Goal: Information Seeking & Learning: Learn about a topic

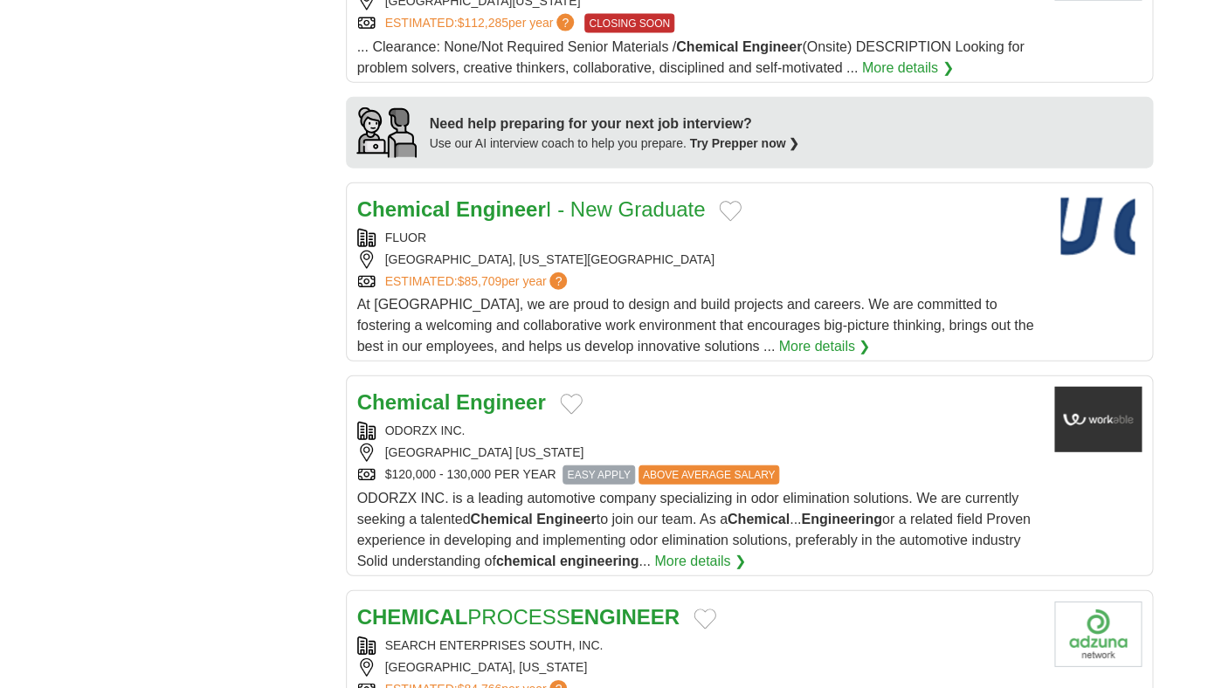
scroll to position [1449, 0]
click at [527, 390] on strong "Engineer" at bounding box center [501, 402] width 90 height 24
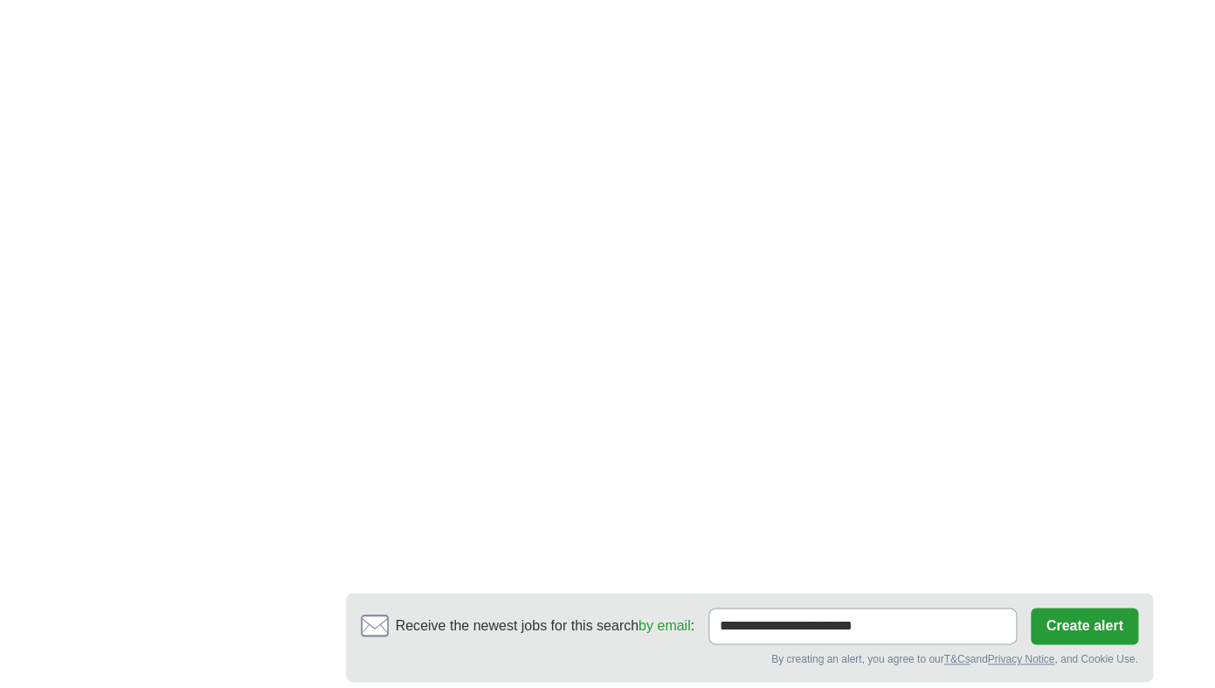
scroll to position [3016, 0]
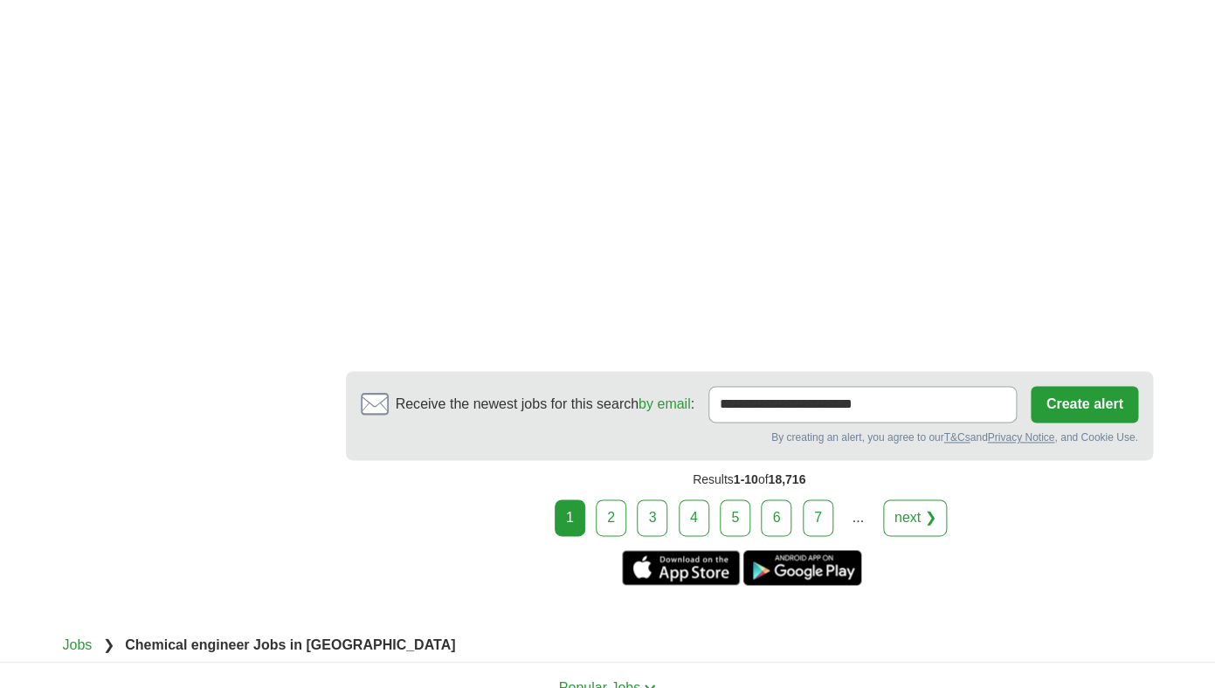
click at [617, 500] on link "2" at bounding box center [611, 518] width 31 height 37
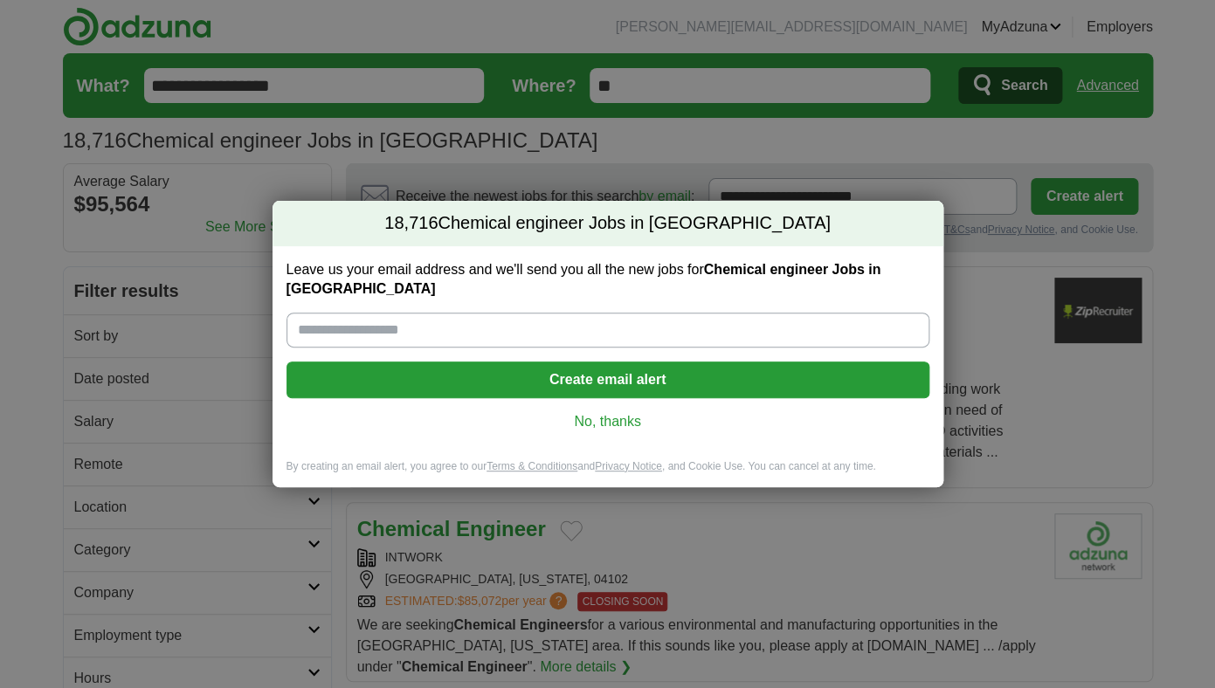
click at [599, 428] on div "Leave us your email address and we'll send you all the new jobs for Chemical en…" at bounding box center [608, 352] width 671 height 213
click at [592, 412] on link "No, thanks" at bounding box center [608, 421] width 615 height 19
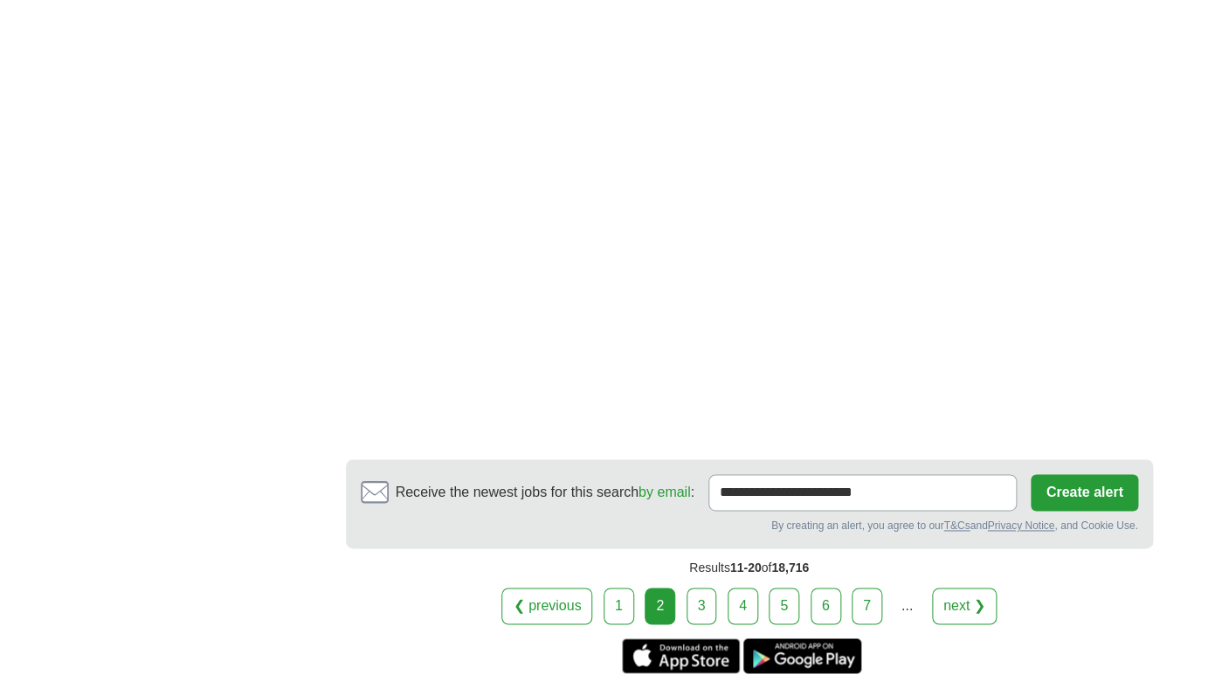
scroll to position [2988, 0]
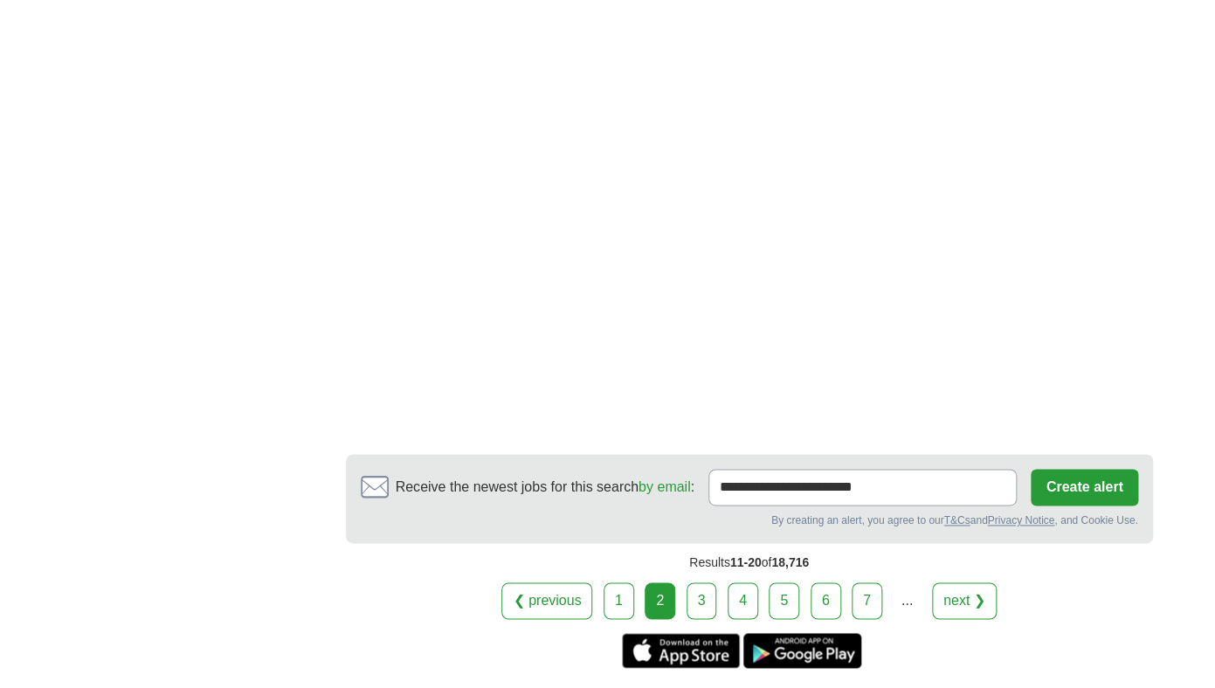
click at [695, 583] on link "3" at bounding box center [702, 601] width 31 height 37
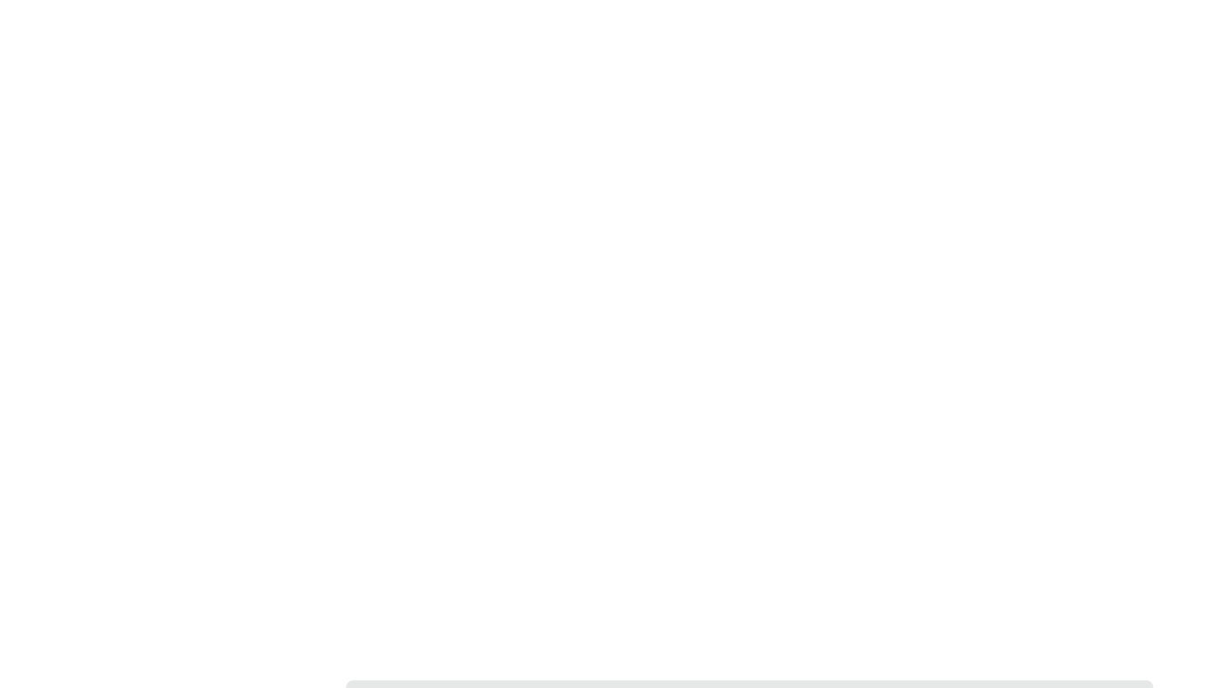
scroll to position [3017, 0]
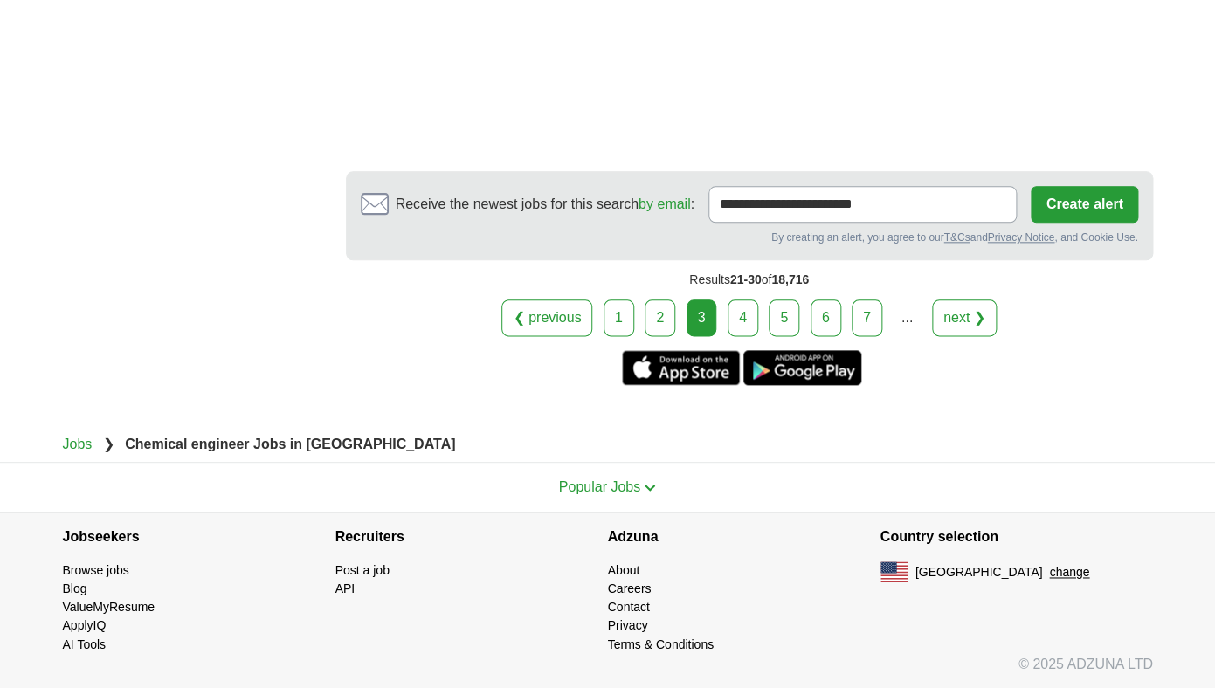
click at [745, 315] on link "4" at bounding box center [743, 318] width 31 height 37
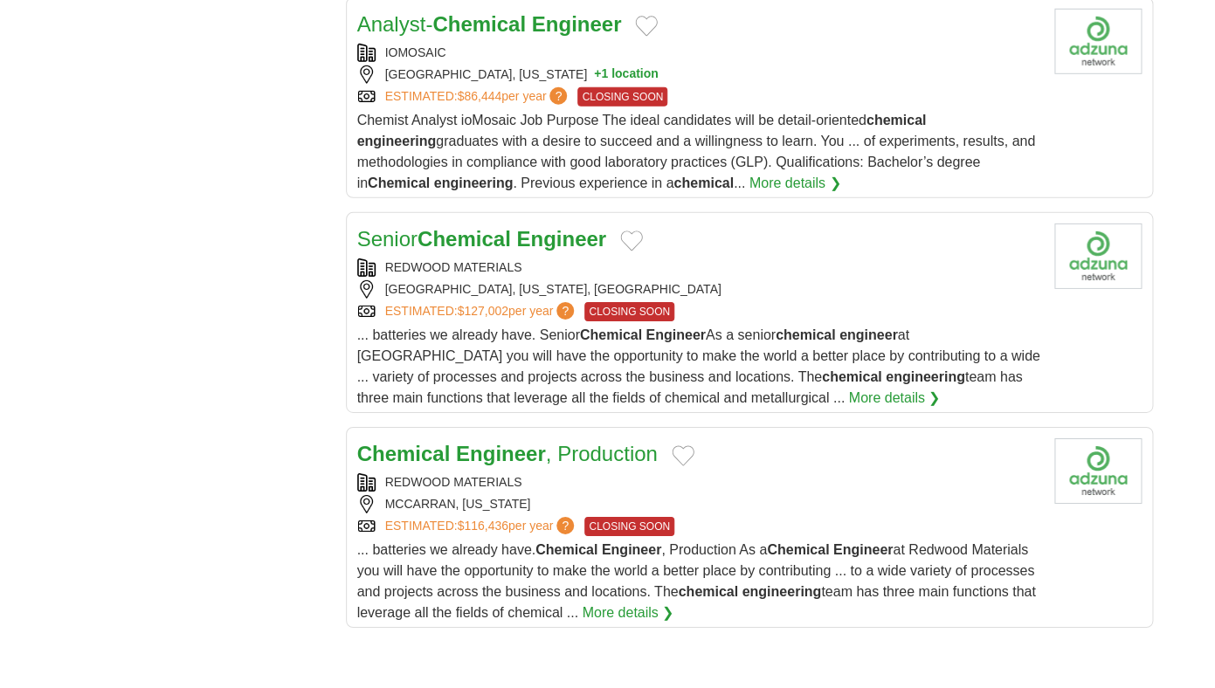
scroll to position [1556, 0]
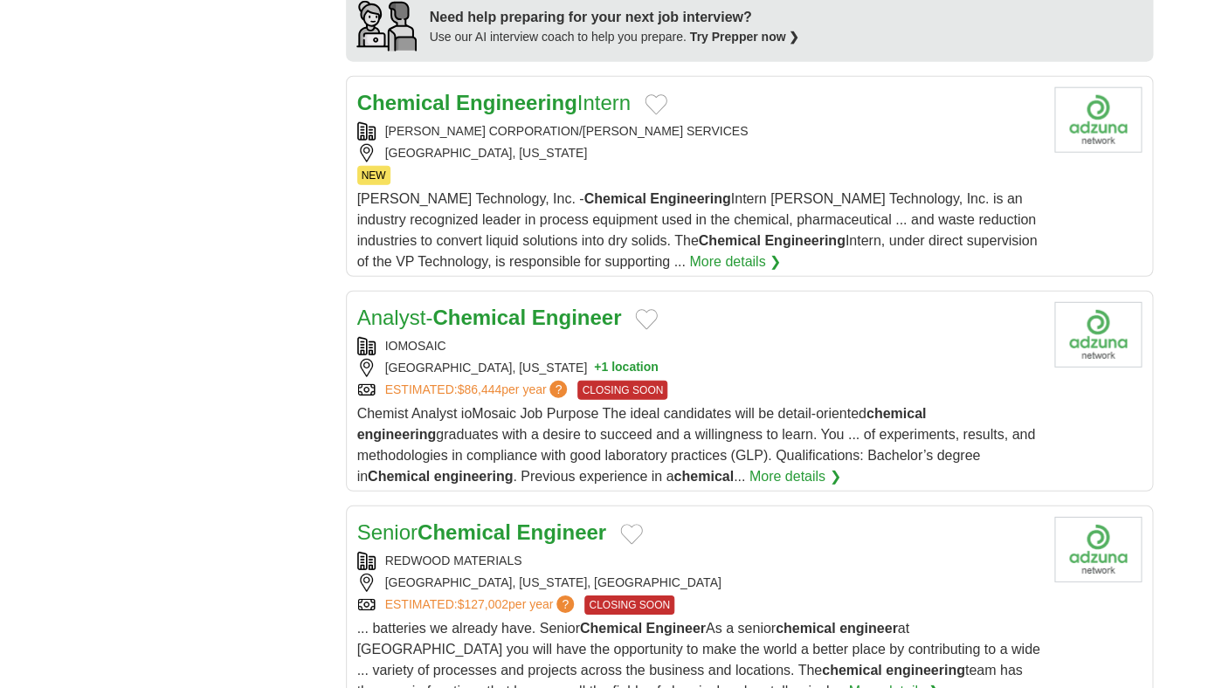
click at [754, 381] on div "ESTIMATED: $86,444 per year ? CLOSING SOON" at bounding box center [698, 390] width 683 height 19
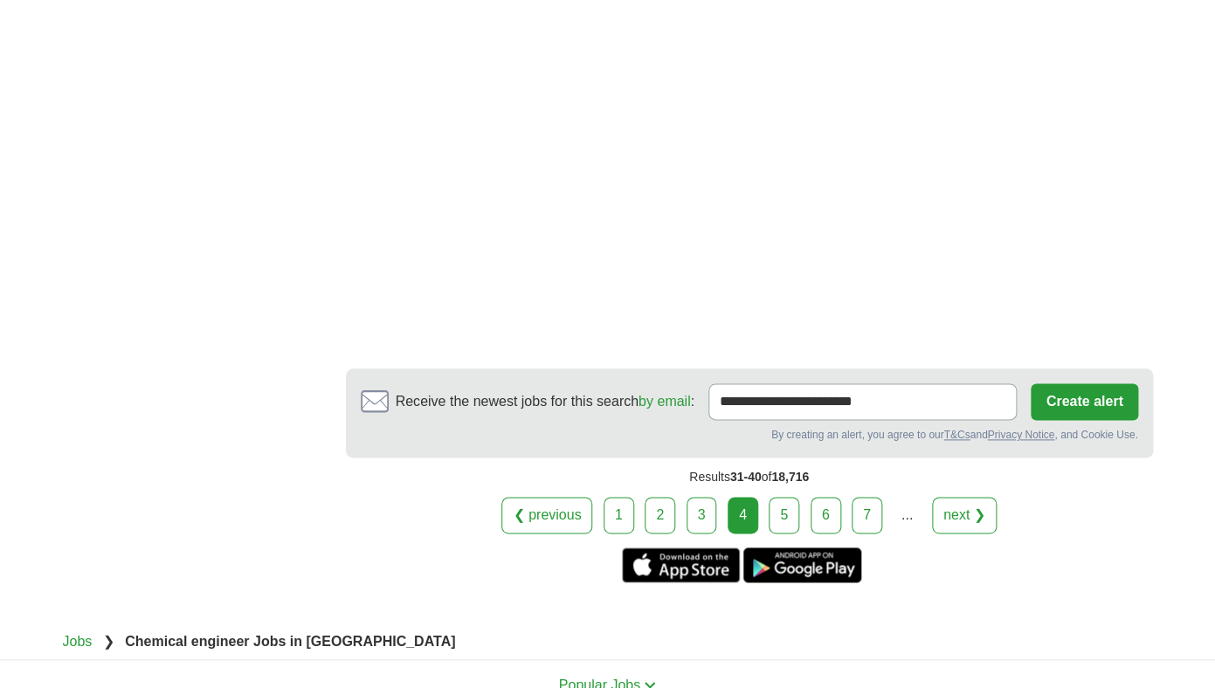
scroll to position [2981, 0]
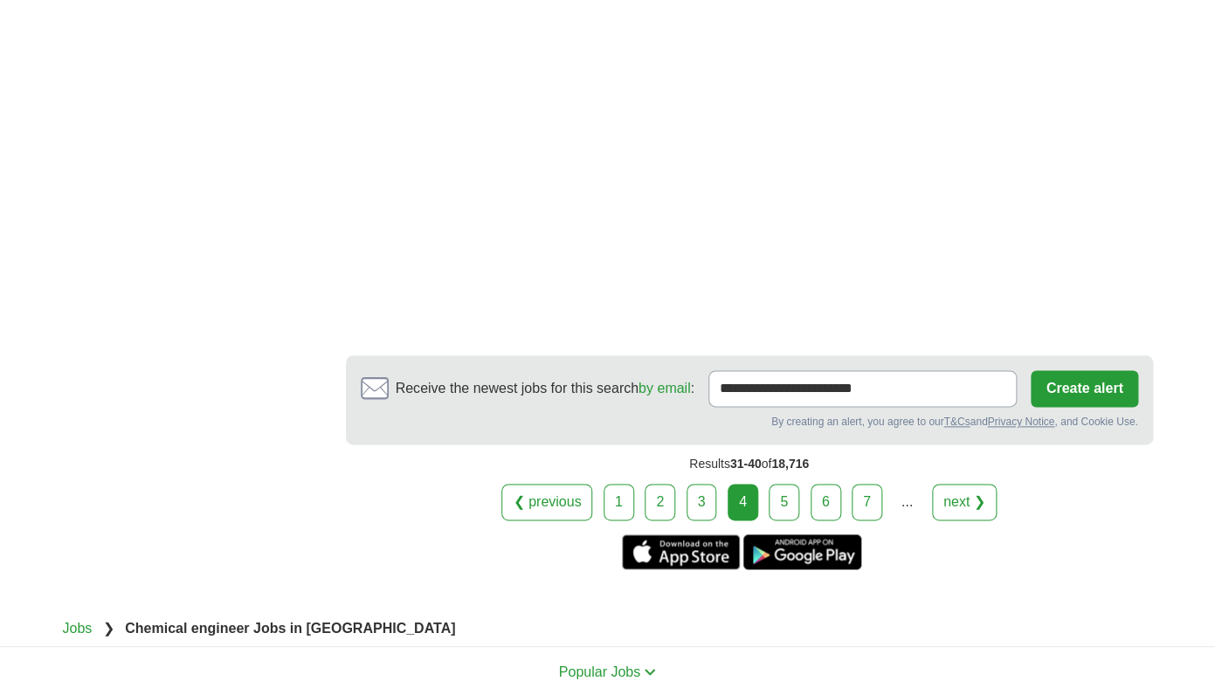
click at [788, 491] on link "5" at bounding box center [784, 502] width 31 height 37
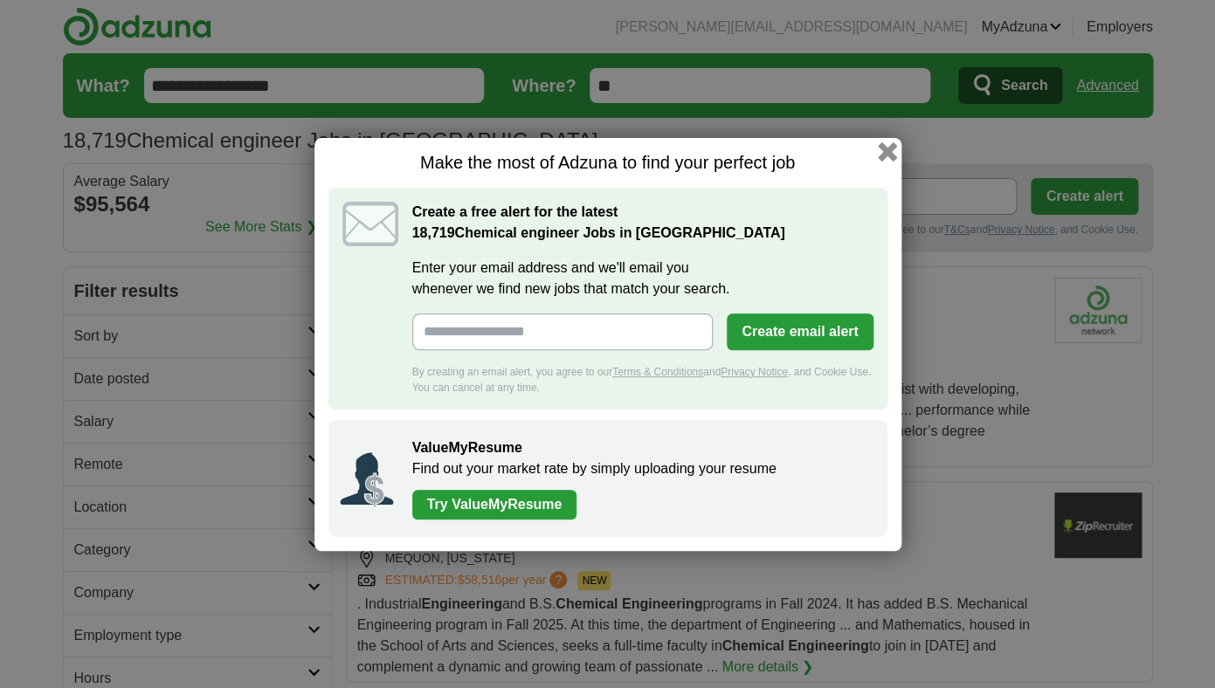
click at [882, 149] on button "button" at bounding box center [886, 151] width 19 height 19
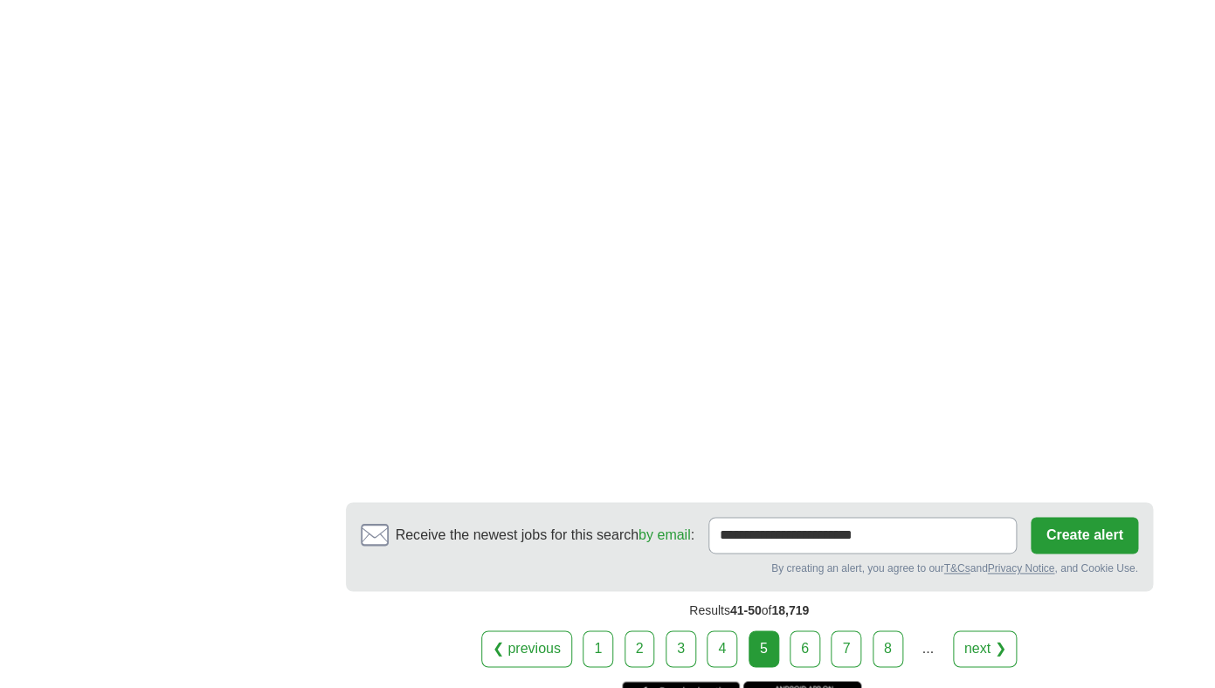
scroll to position [3018, 0]
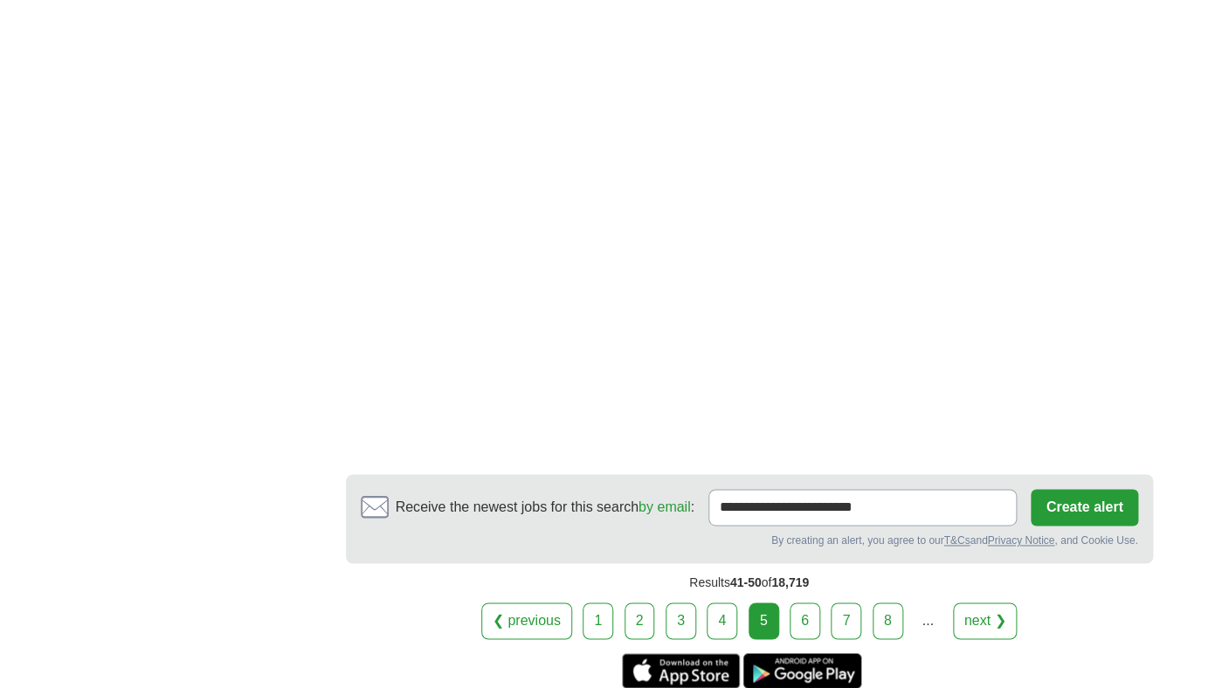
click at [797, 603] on link "6" at bounding box center [805, 621] width 31 height 37
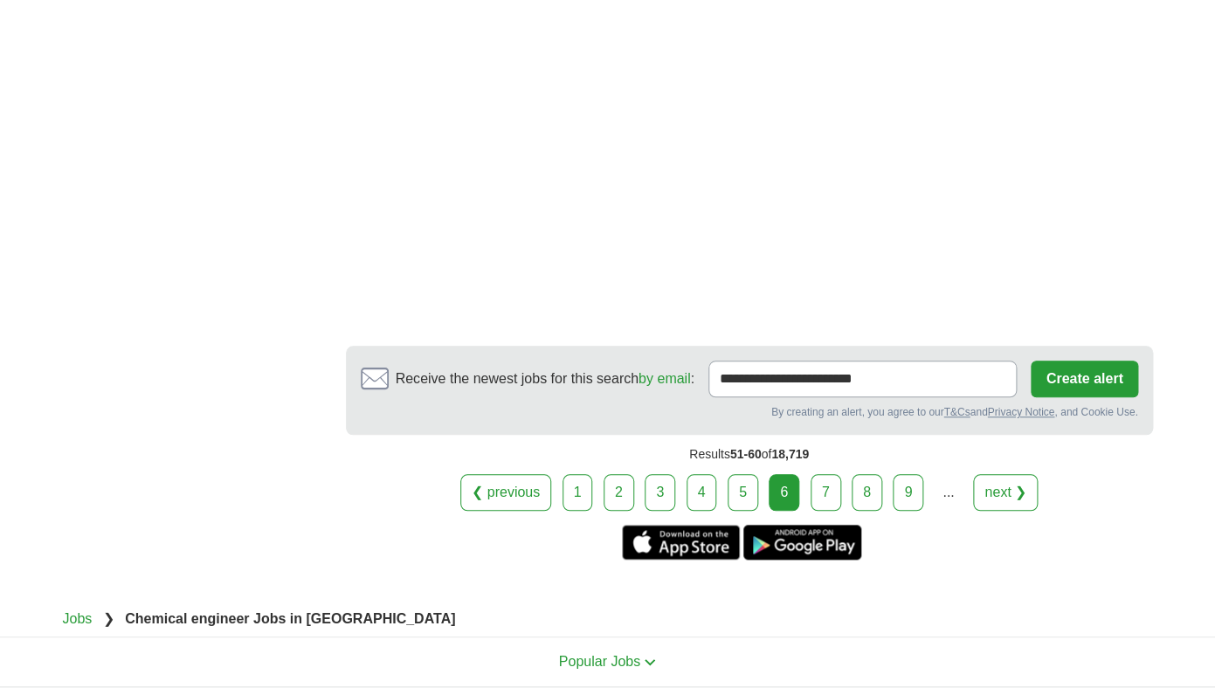
scroll to position [2795, 0]
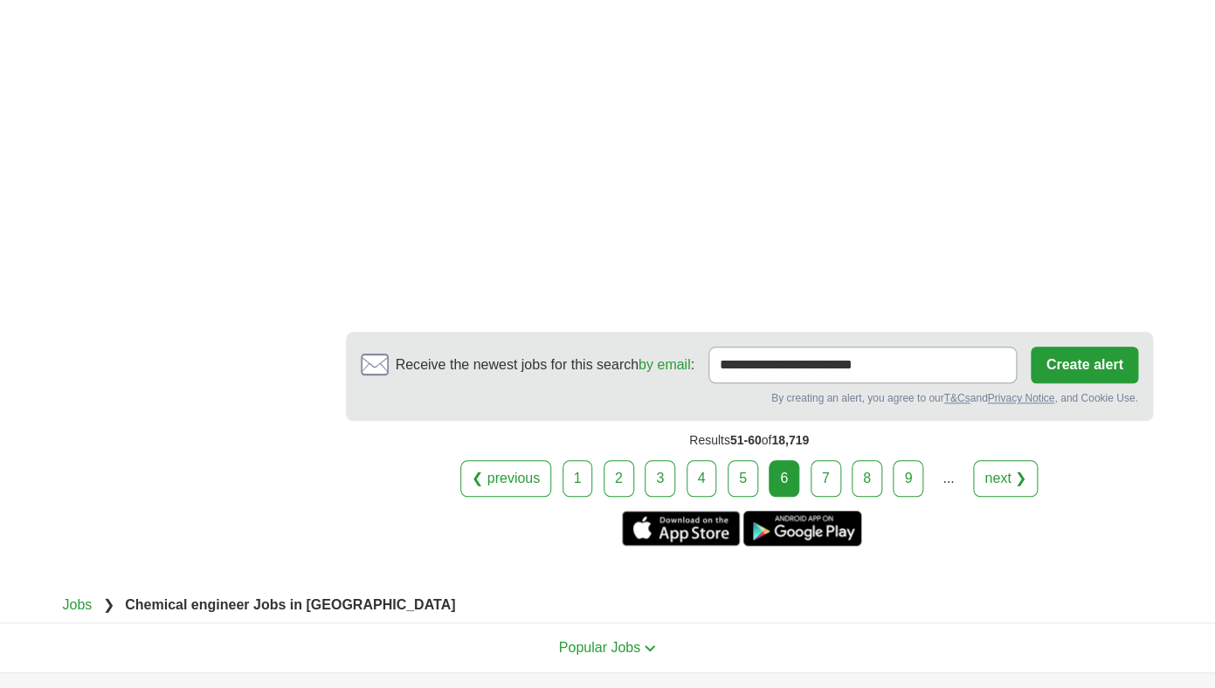
click at [820, 460] on link "7" at bounding box center [826, 478] width 31 height 37
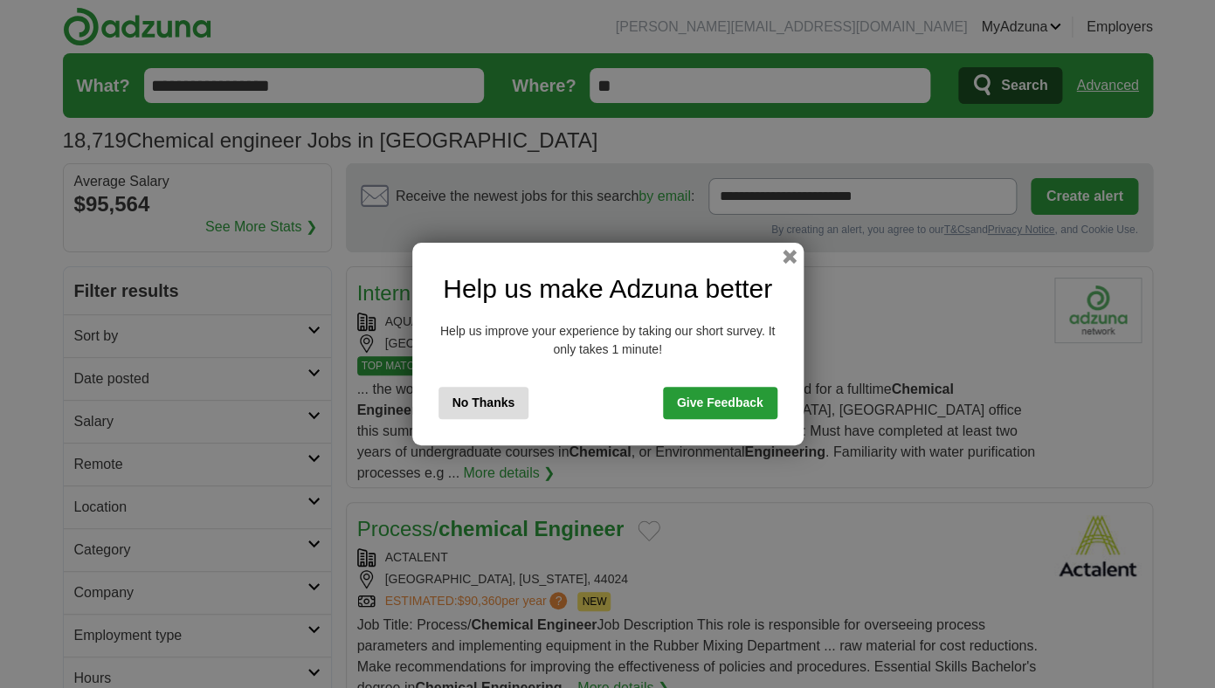
click at [788, 248] on div "Help us make Adzuna better Help us improve your experience by taking our short …" at bounding box center [607, 344] width 391 height 203
click at [792, 256] on button "button" at bounding box center [788, 256] width 19 height 19
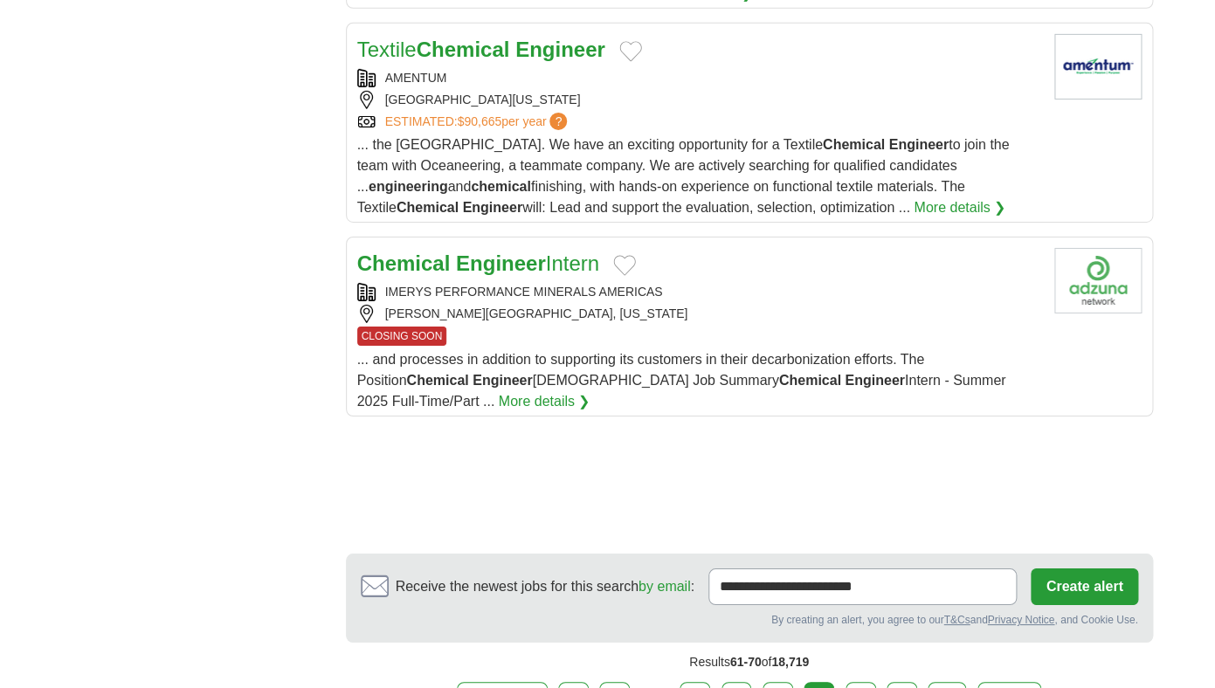
scroll to position [2057, 0]
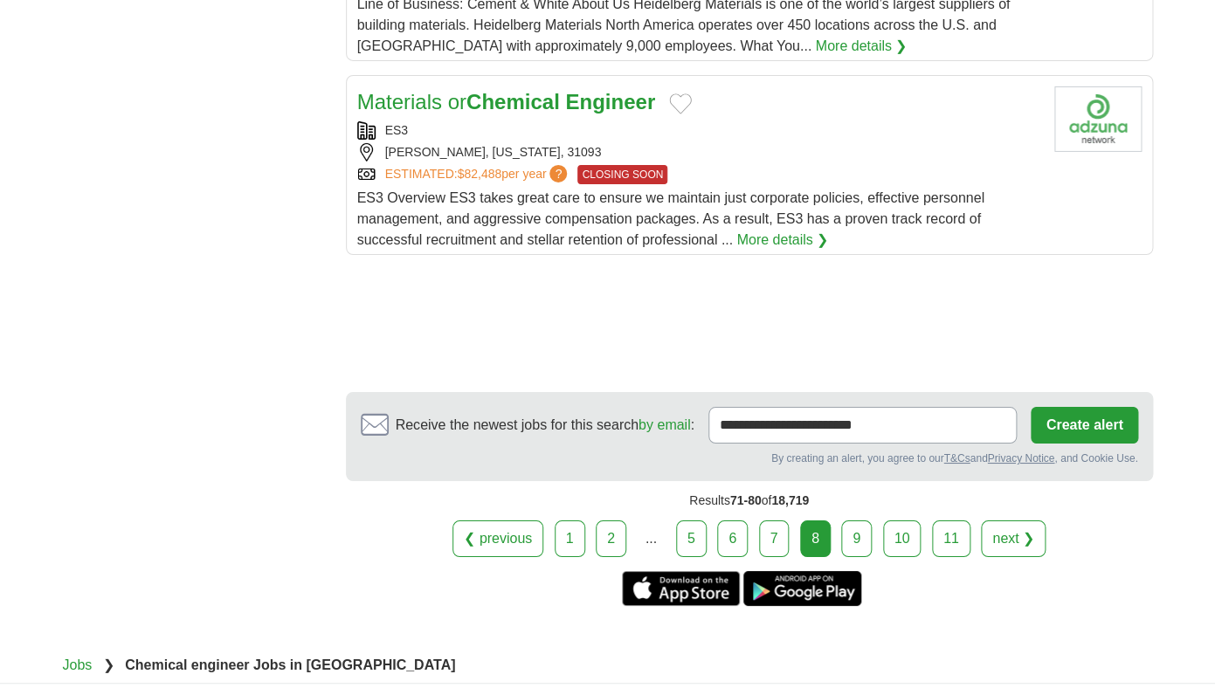
scroll to position [2092, 0]
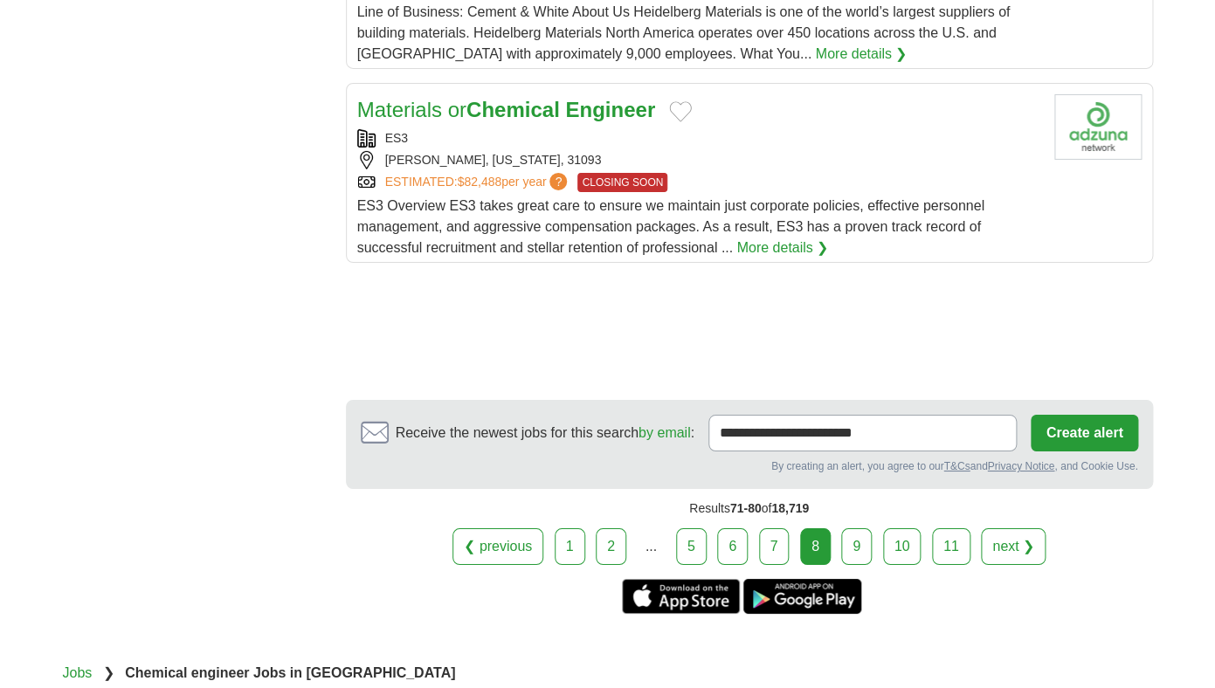
click at [854, 552] on link "9" at bounding box center [856, 547] width 31 height 37
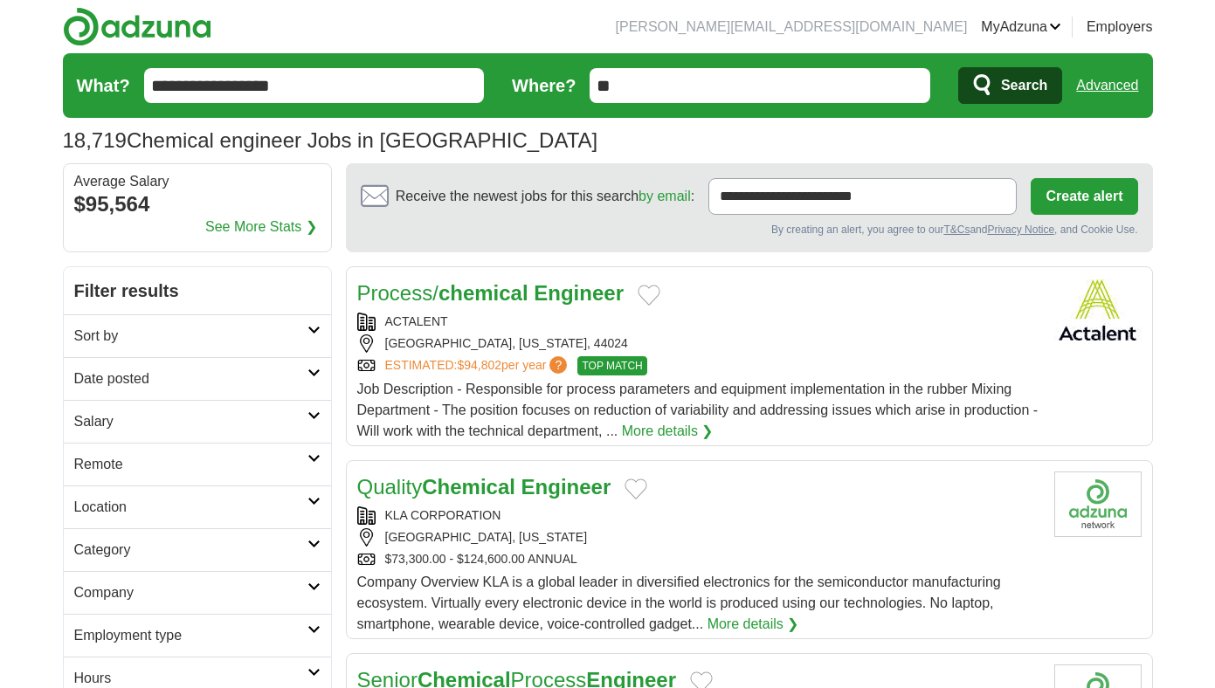
scroll to position [224, 0]
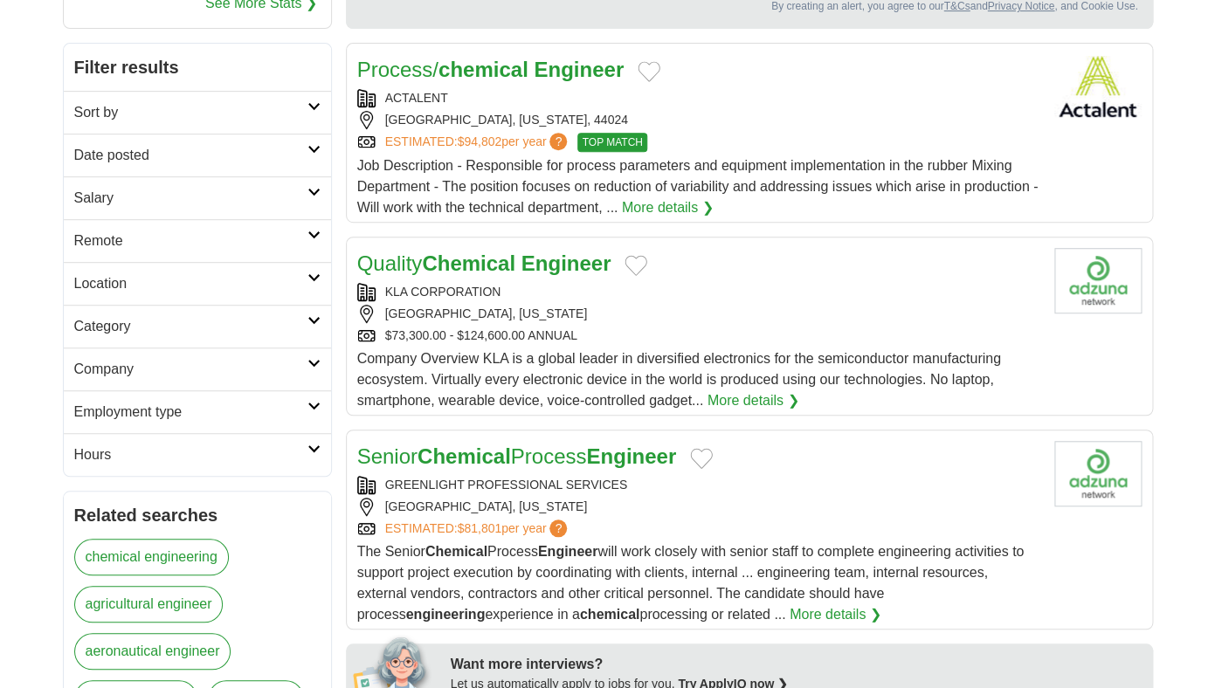
click at [580, 269] on strong "Engineer" at bounding box center [567, 264] width 90 height 24
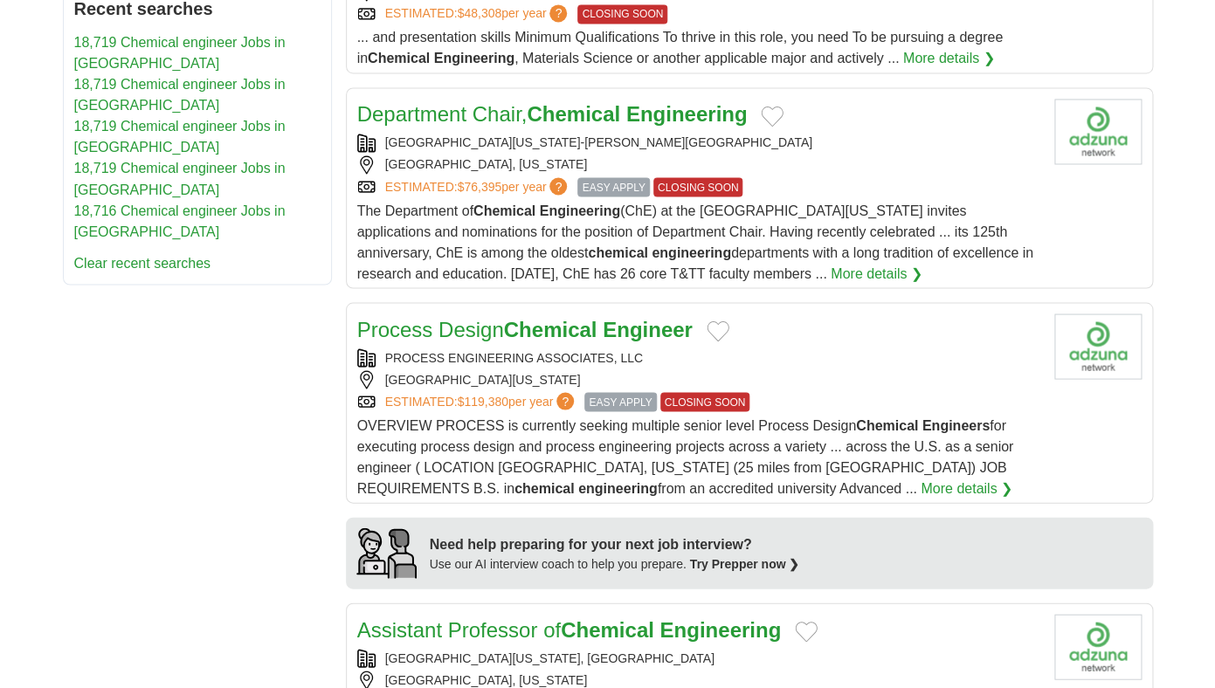
scroll to position [1042, 0]
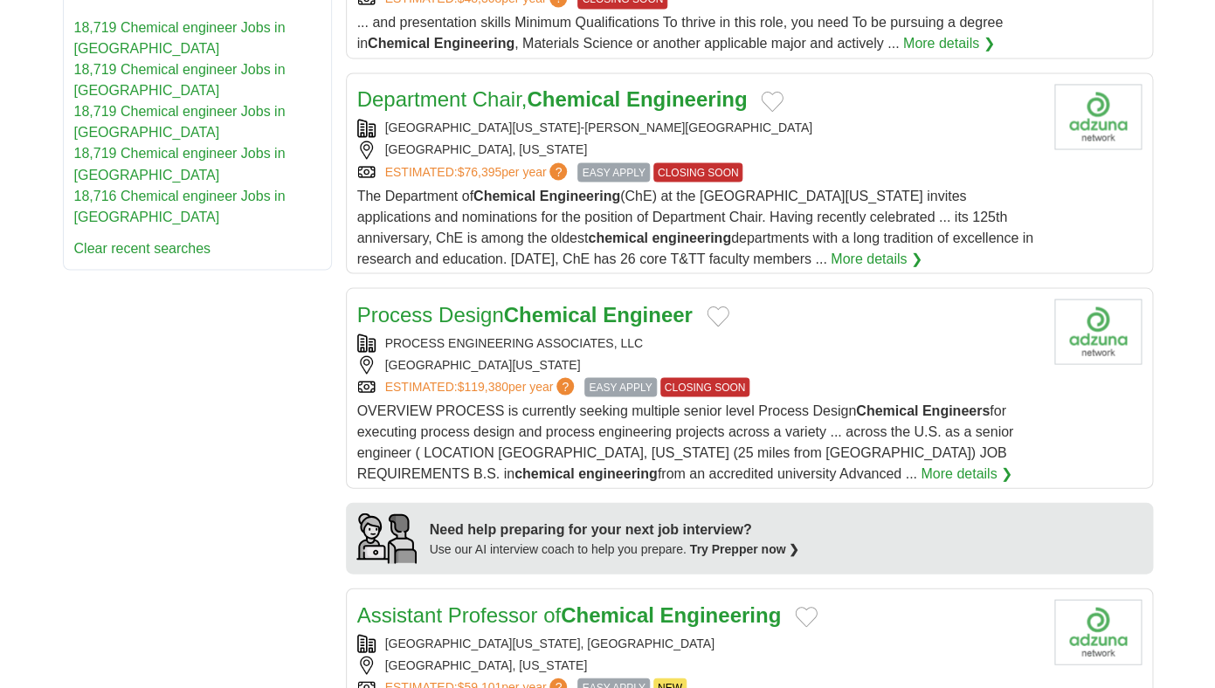
click at [607, 317] on link "Process Design Chemical Engineer" at bounding box center [524, 314] width 335 height 24
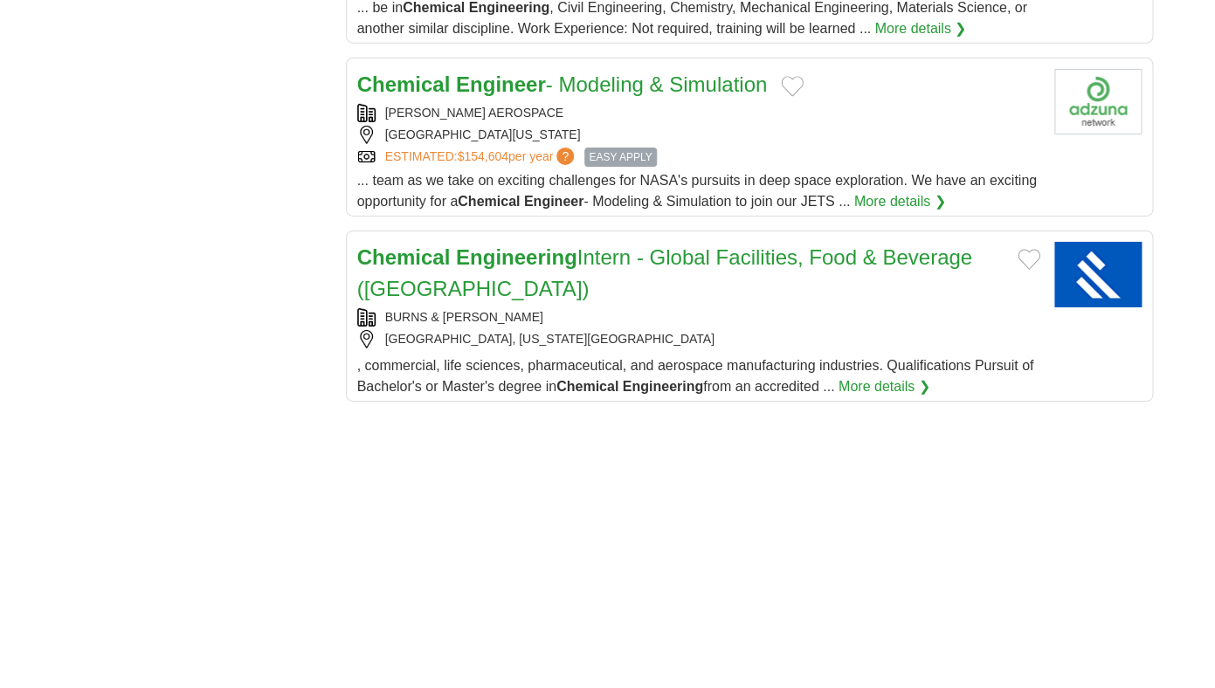
scroll to position [1995, 0]
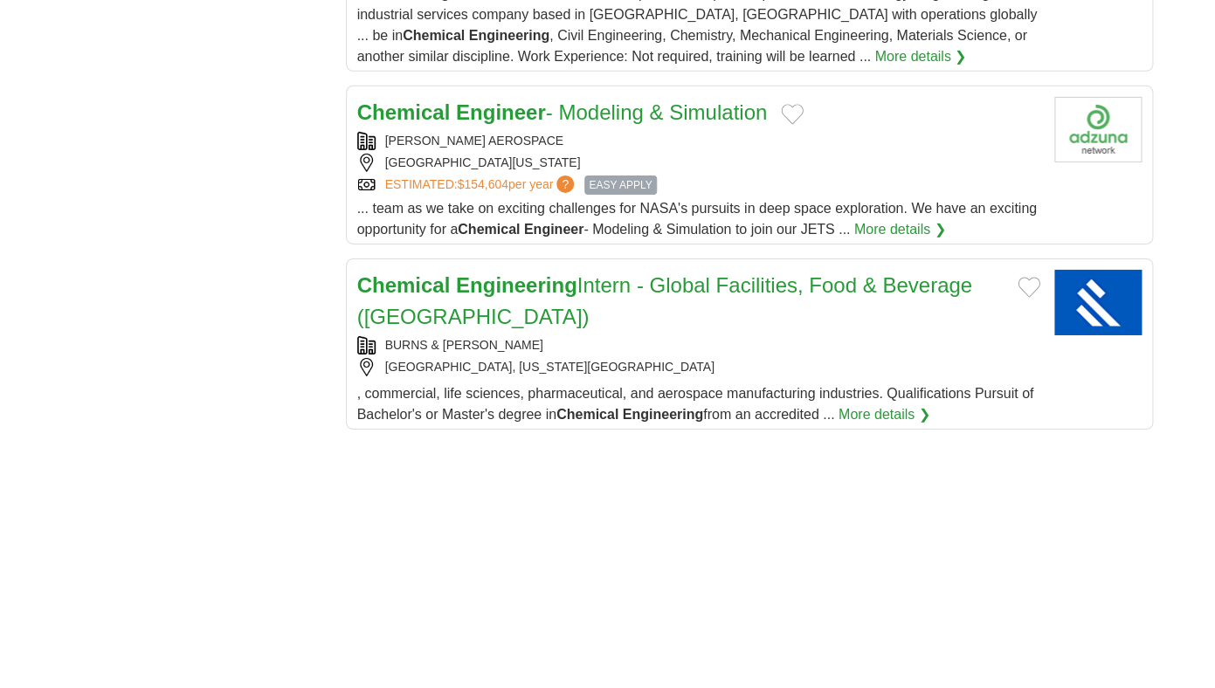
click at [698, 100] on link "Chemical Engineer - Modeling & Simulation" at bounding box center [562, 112] width 411 height 24
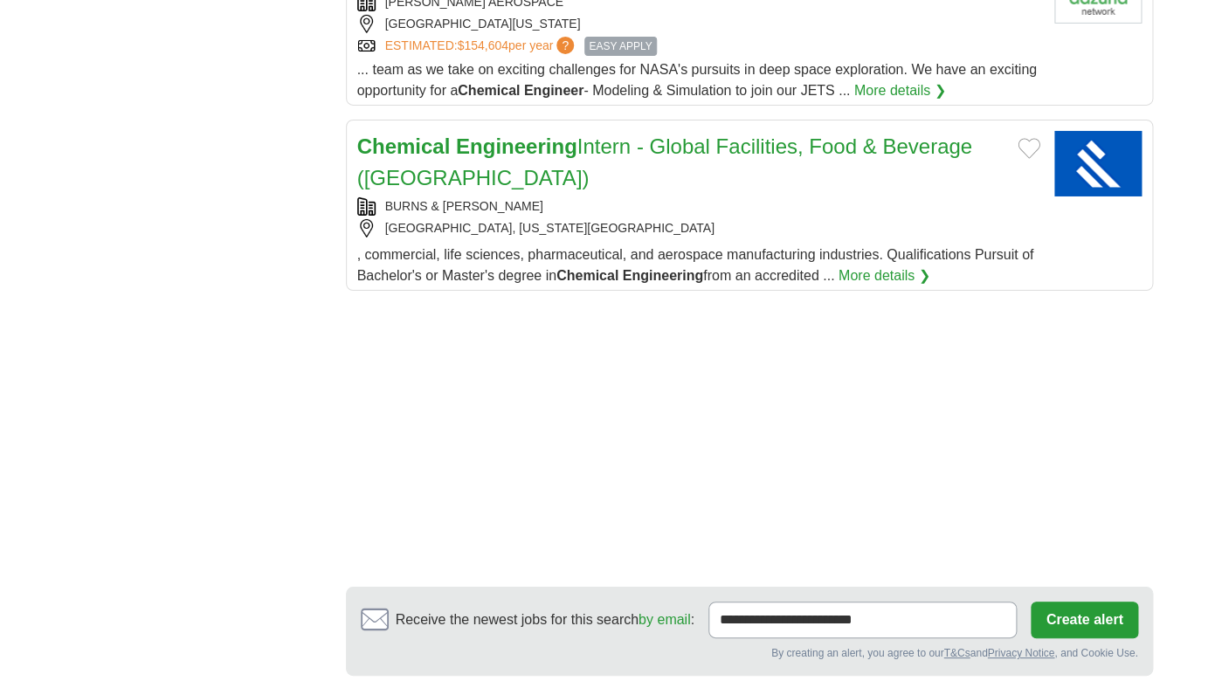
scroll to position [2240, 0]
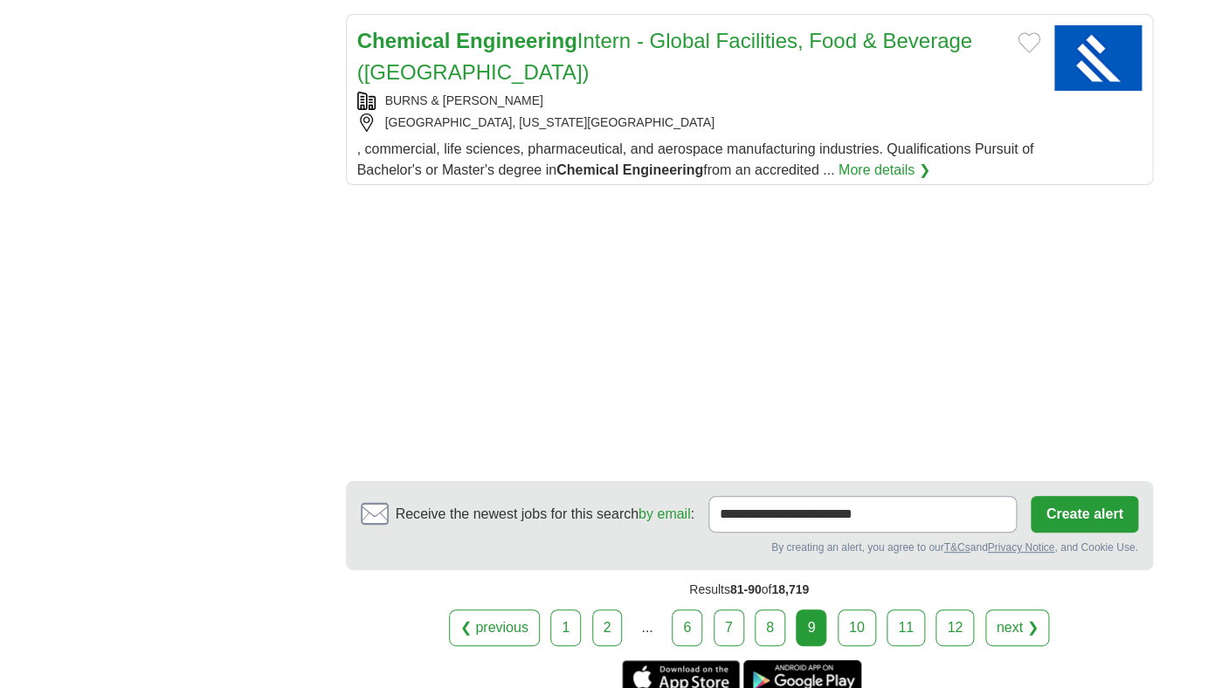
click at [850, 612] on link "10" at bounding box center [857, 628] width 38 height 37
click at [860, 611] on link "10" at bounding box center [857, 628] width 38 height 37
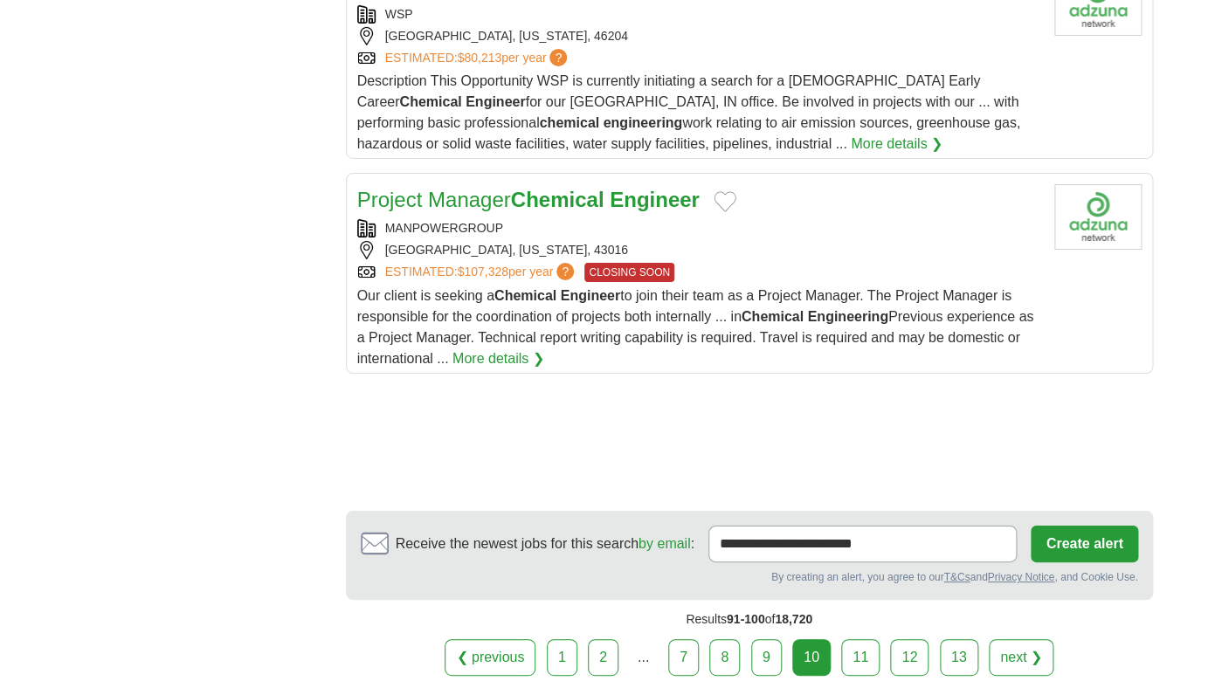
scroll to position [2209, 0]
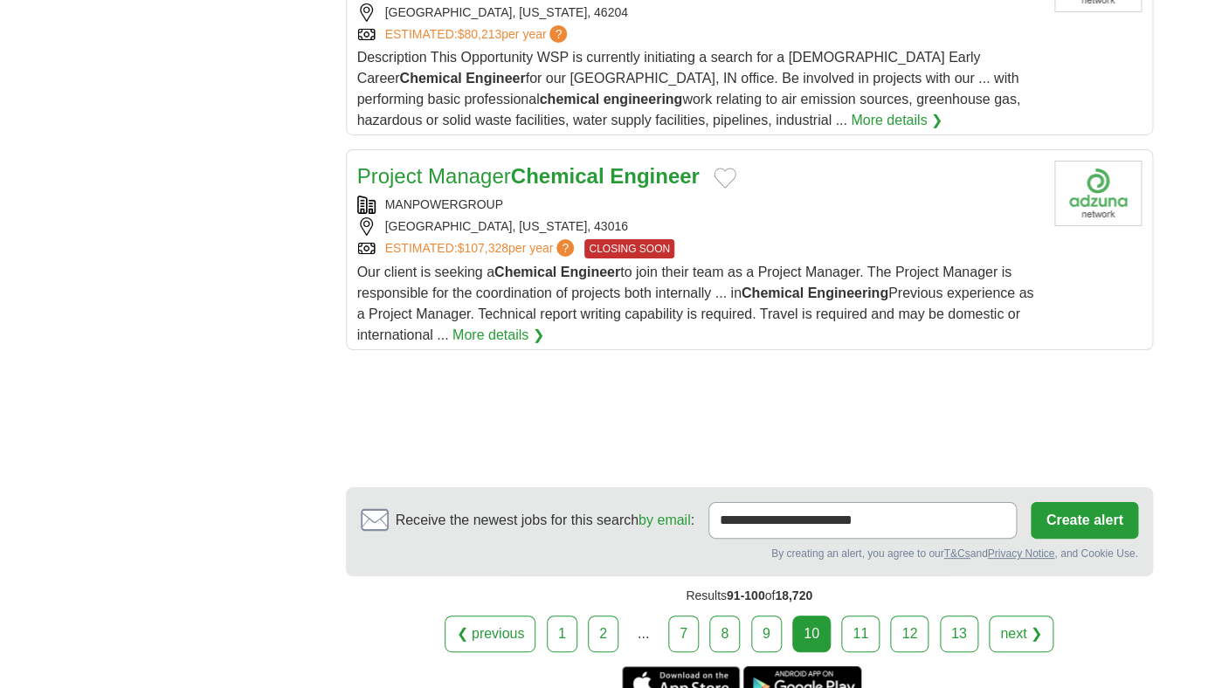
click at [857, 620] on link "11" at bounding box center [860, 634] width 38 height 37
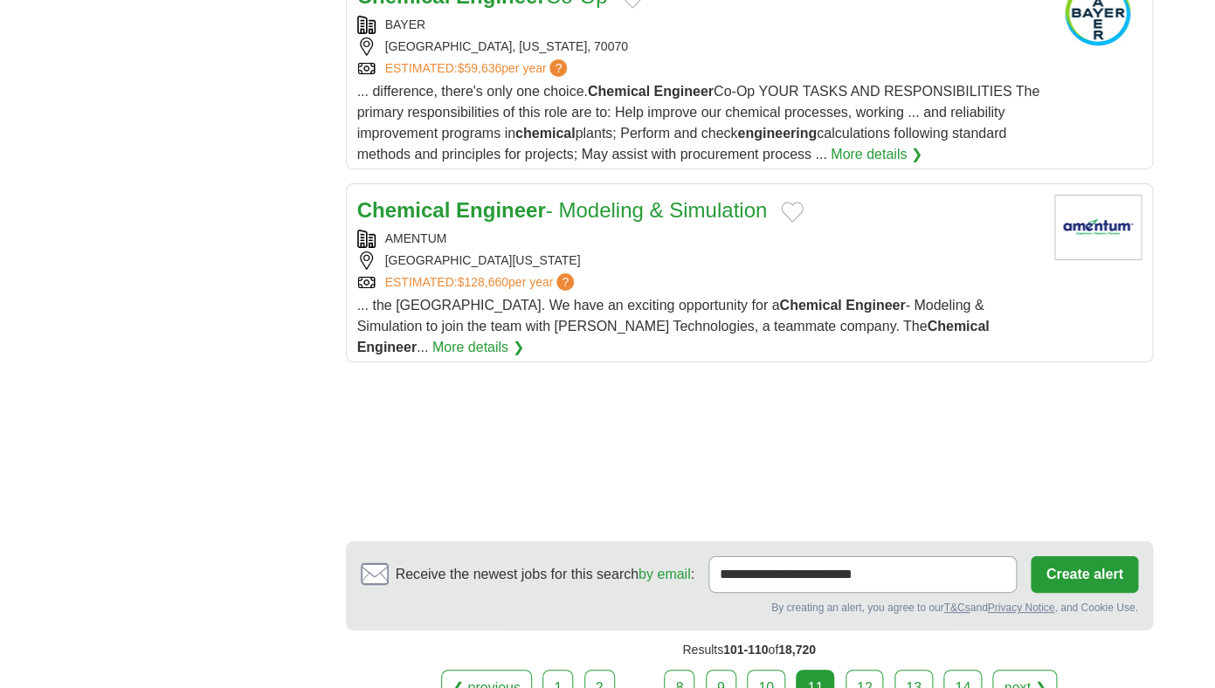
scroll to position [2200, 0]
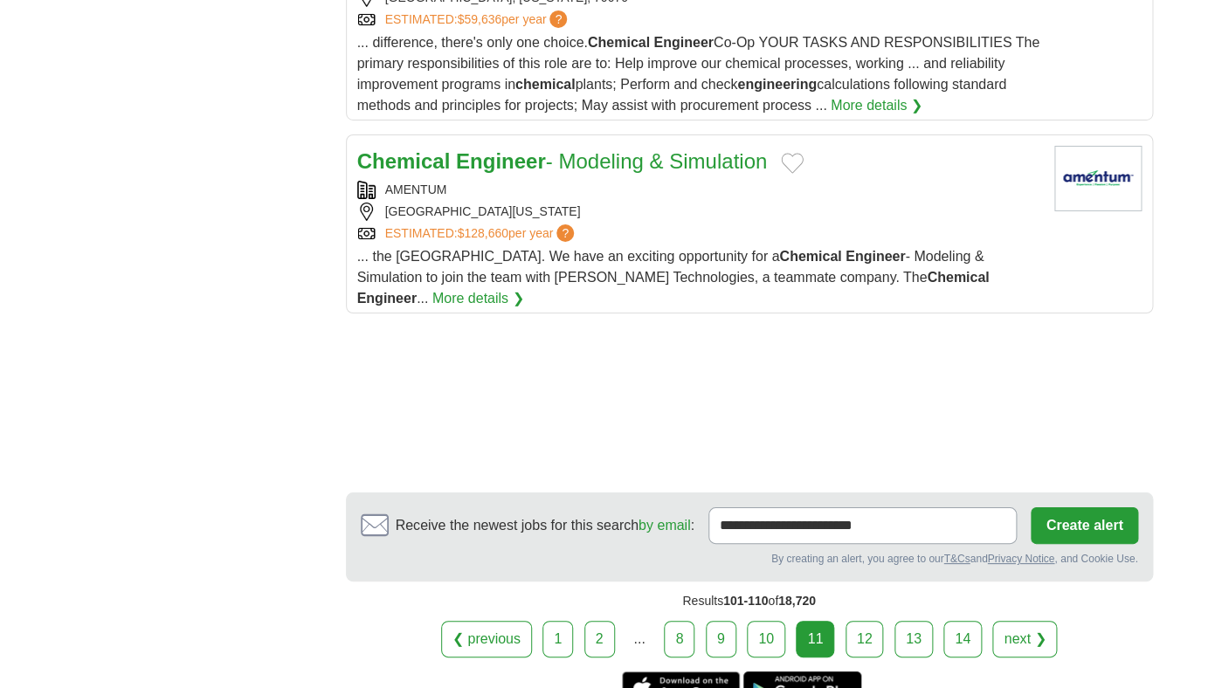
click at [864, 621] on link "12" at bounding box center [865, 639] width 38 height 37
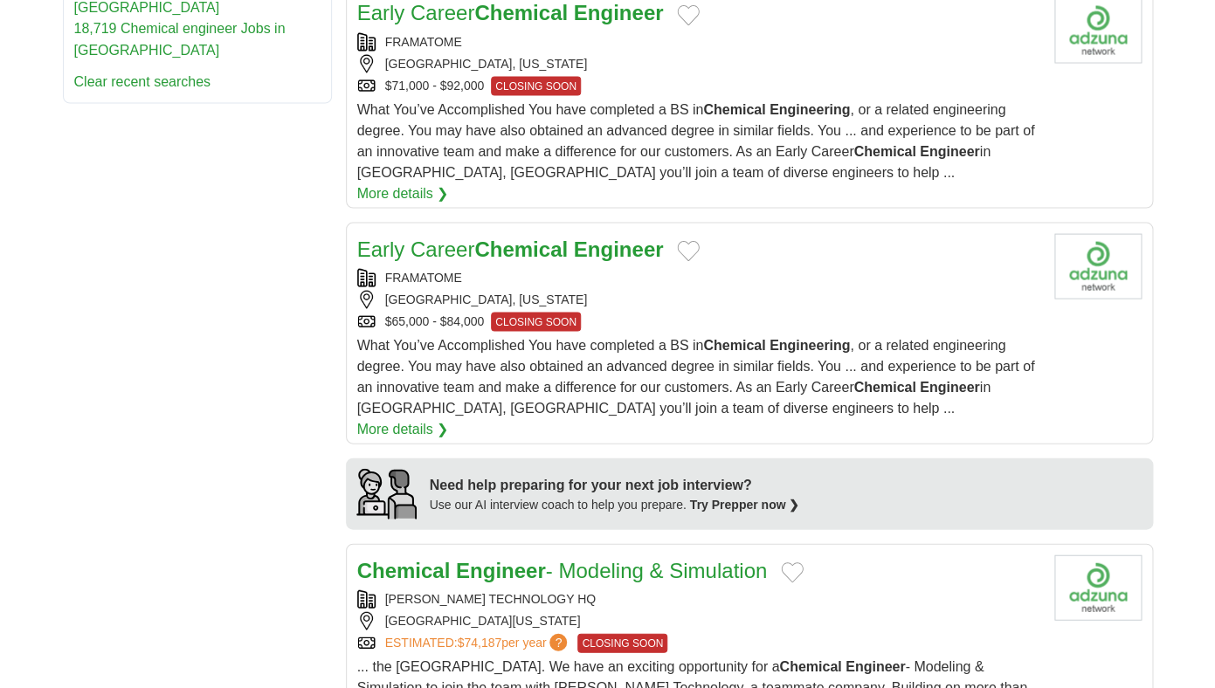
scroll to position [1082, 0]
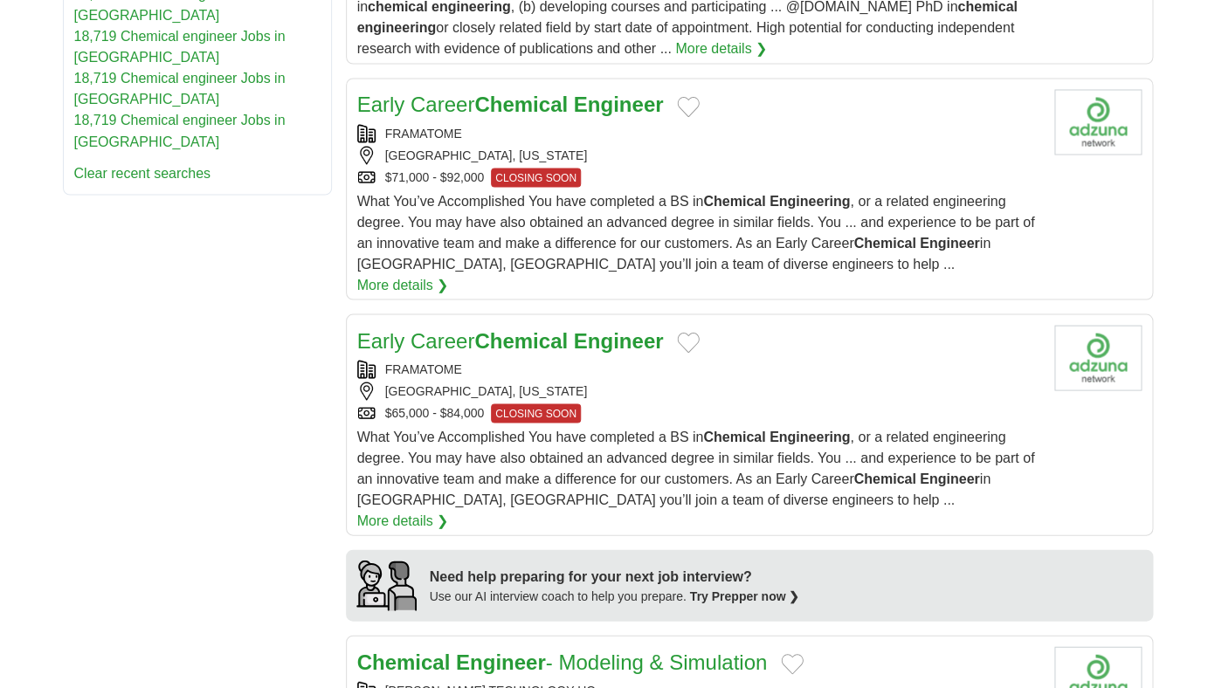
click at [623, 164] on div "RICHLAND, WASHINGTON" at bounding box center [698, 155] width 683 height 18
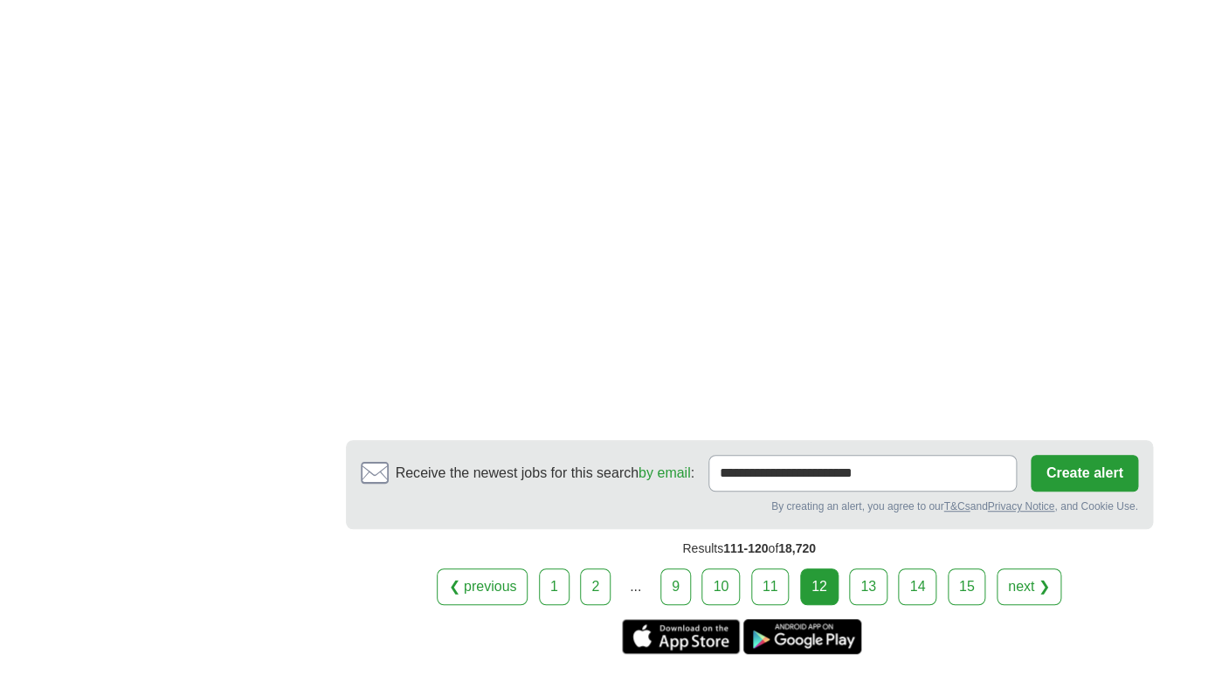
scroll to position [2576, 0]
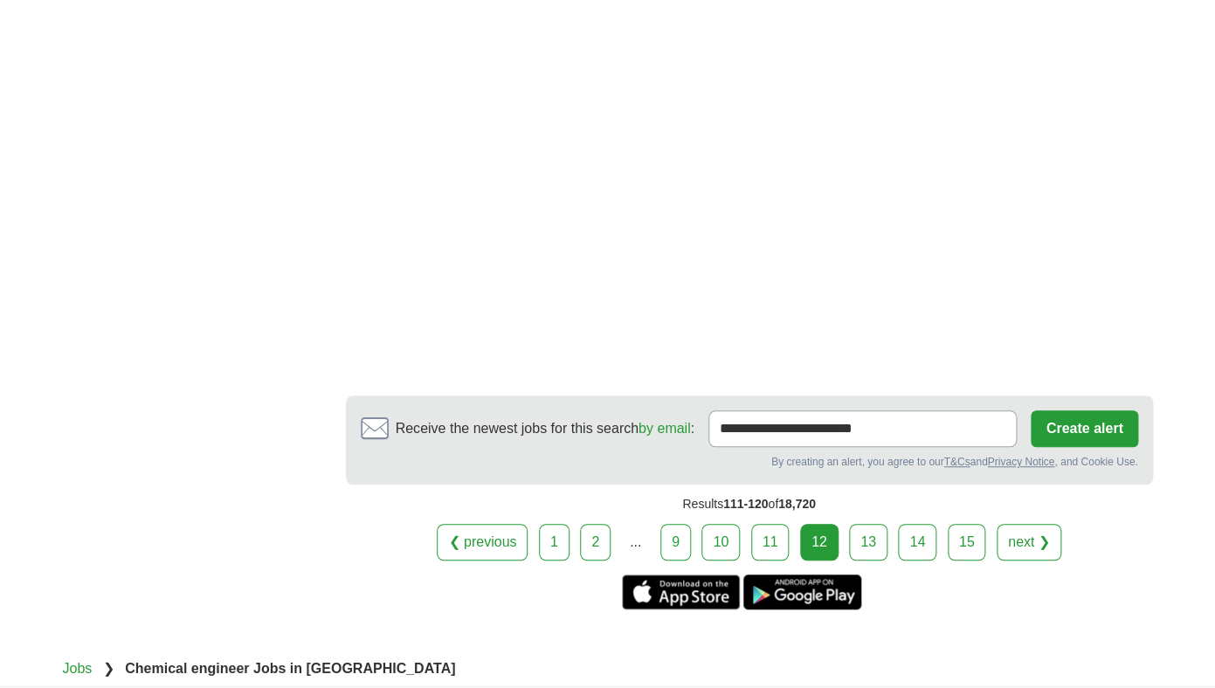
click at [855, 524] on link "13" at bounding box center [868, 542] width 38 height 37
